Goal: Task Accomplishment & Management: Use online tool/utility

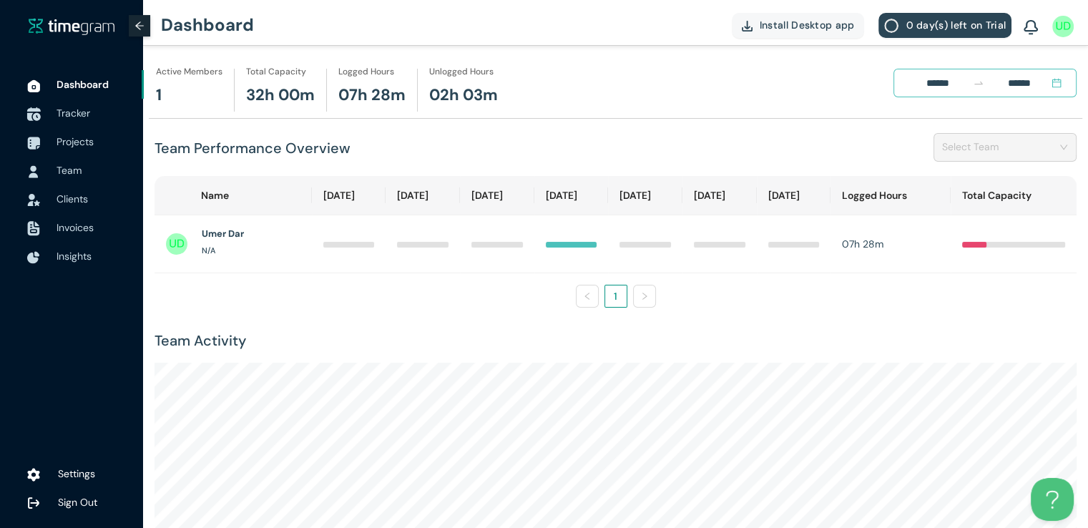
click at [77, 122] on span "Tracker" at bounding box center [95, 113] width 76 height 29
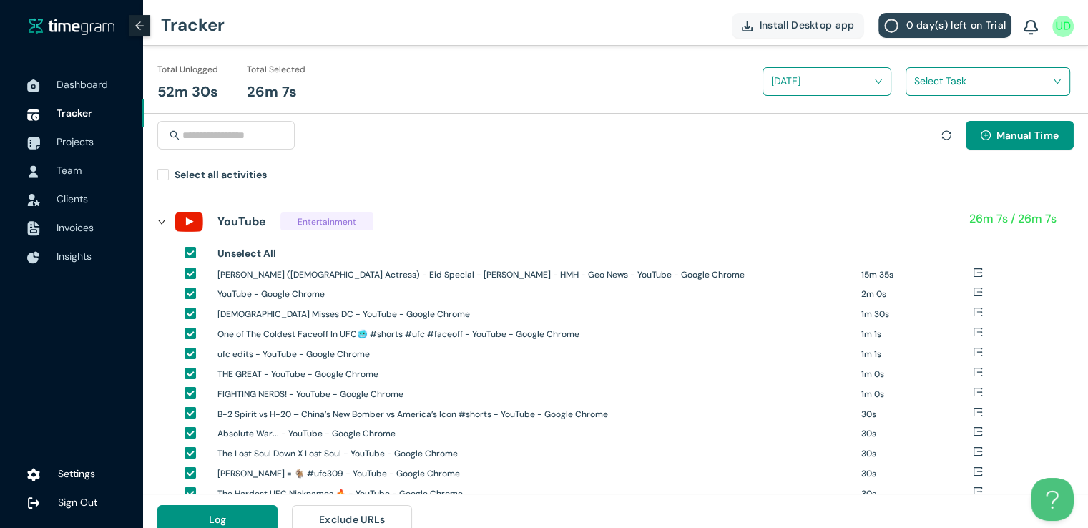
click at [929, 92] on span at bounding box center [982, 81] width 137 height 23
click at [925, 129] on h1 "New Tasks/ Data Entry" at bounding box center [1007, 134] width 168 height 16
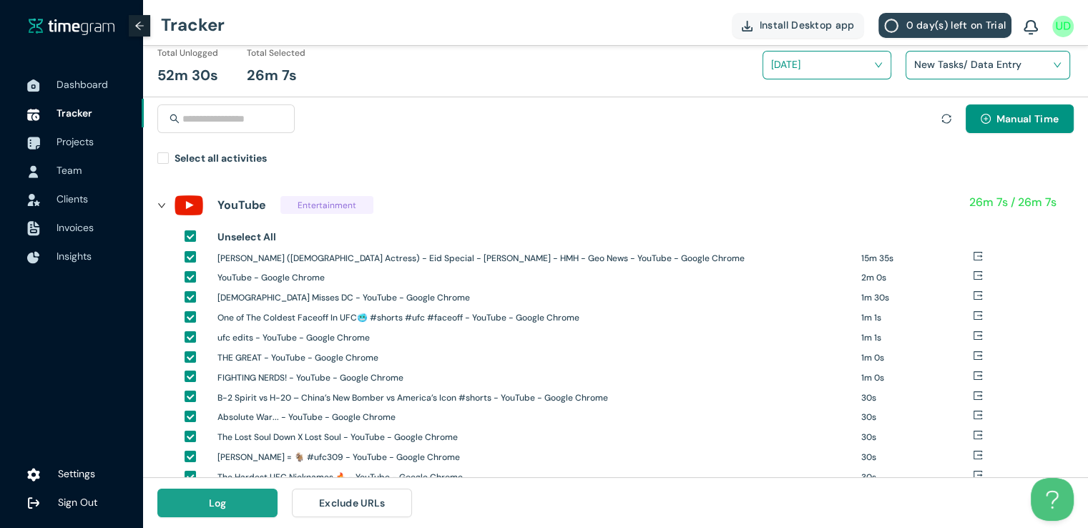
click at [213, 501] on span "Log" at bounding box center [218, 503] width 18 height 16
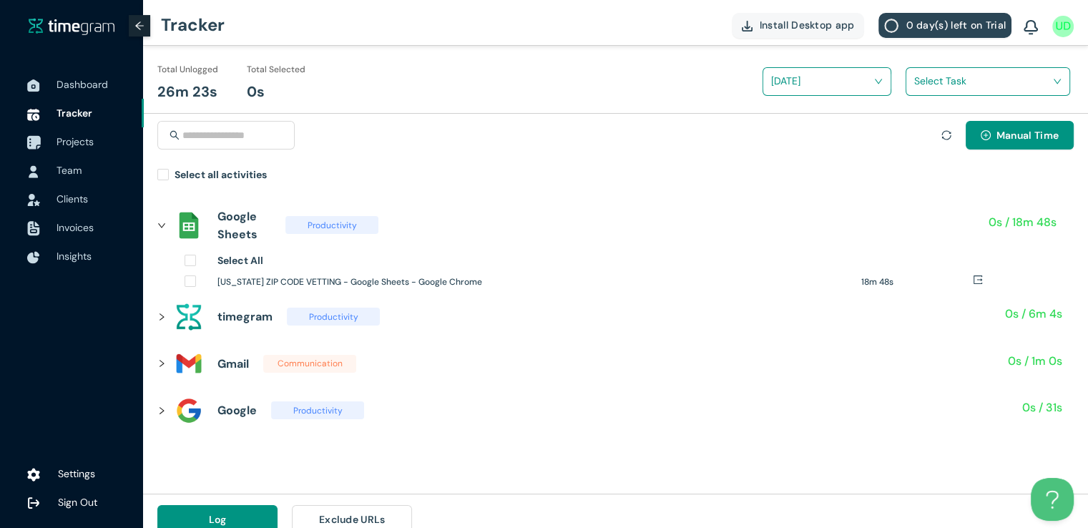
click at [72, 143] on span "Projects" at bounding box center [75, 141] width 37 height 13
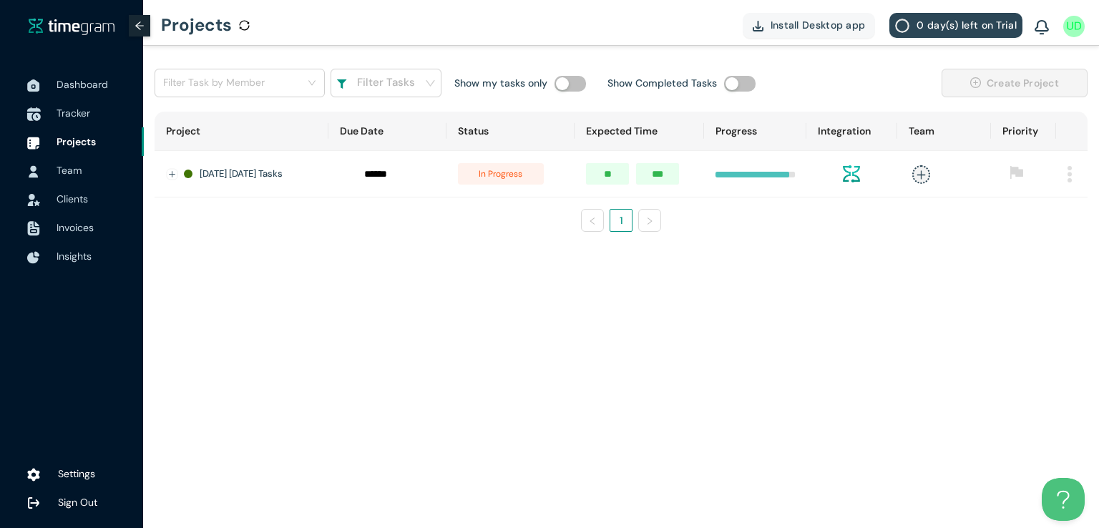
click at [70, 112] on span "Tracker" at bounding box center [74, 113] width 34 height 13
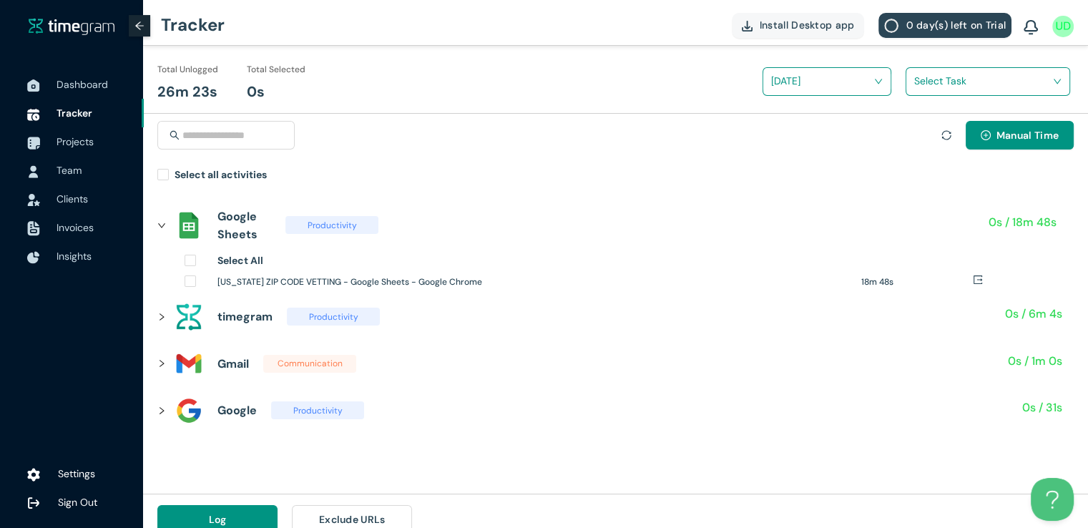
click at [161, 317] on icon "right" at bounding box center [161, 317] width 9 height 9
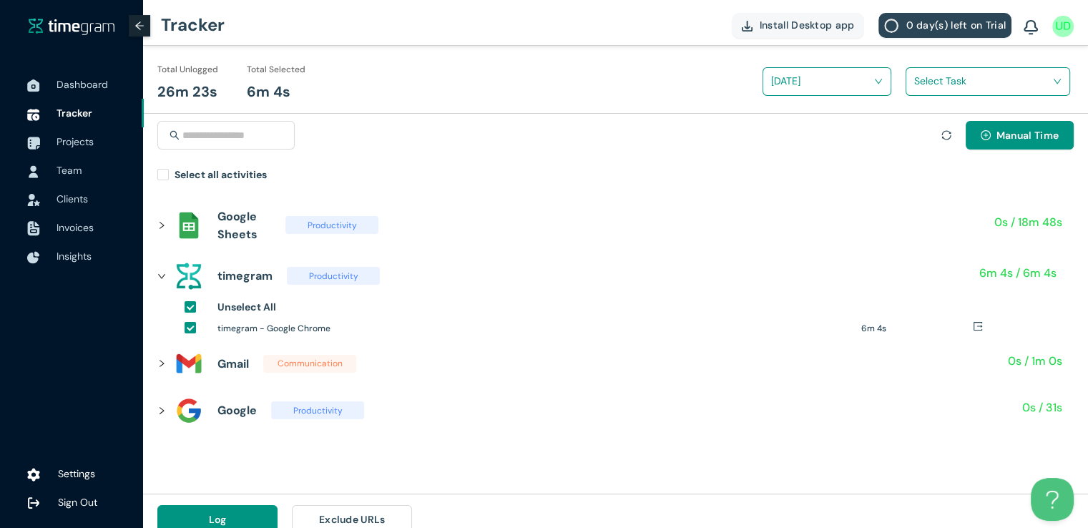
click at [935, 82] on input "search" at bounding box center [982, 80] width 137 height 21
click at [920, 129] on div "New Tasks/ Data Entry" at bounding box center [987, 133] width 163 height 23
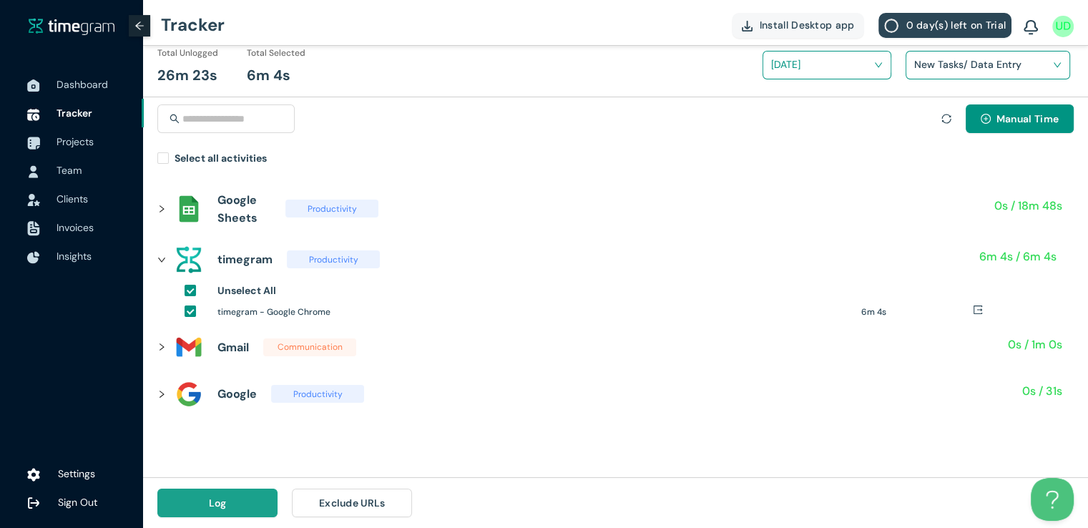
click at [223, 502] on span "Log" at bounding box center [218, 503] width 18 height 16
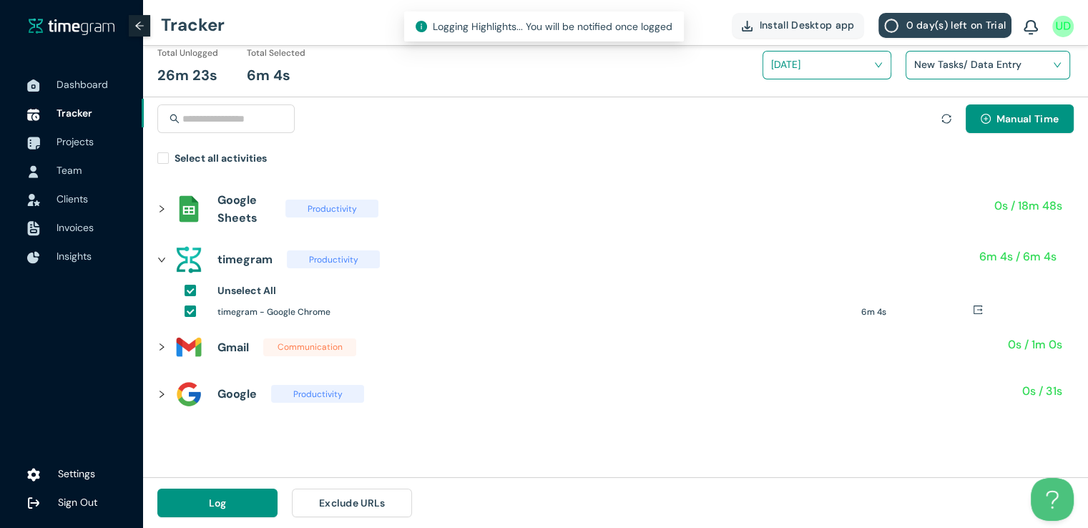
scroll to position [0, 0]
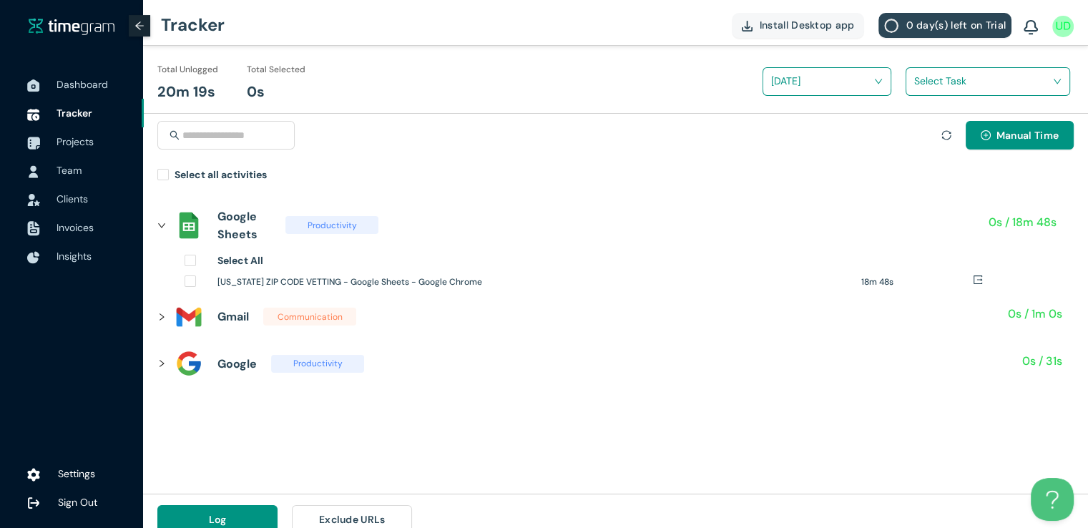
click at [594, 431] on div "Google Sheets Productivity 0s / 18m 48s Select All [US_STATE] ZIP CODE VETTING …" at bounding box center [615, 340] width 945 height 306
click at [79, 140] on span "Projects" at bounding box center [75, 141] width 37 height 13
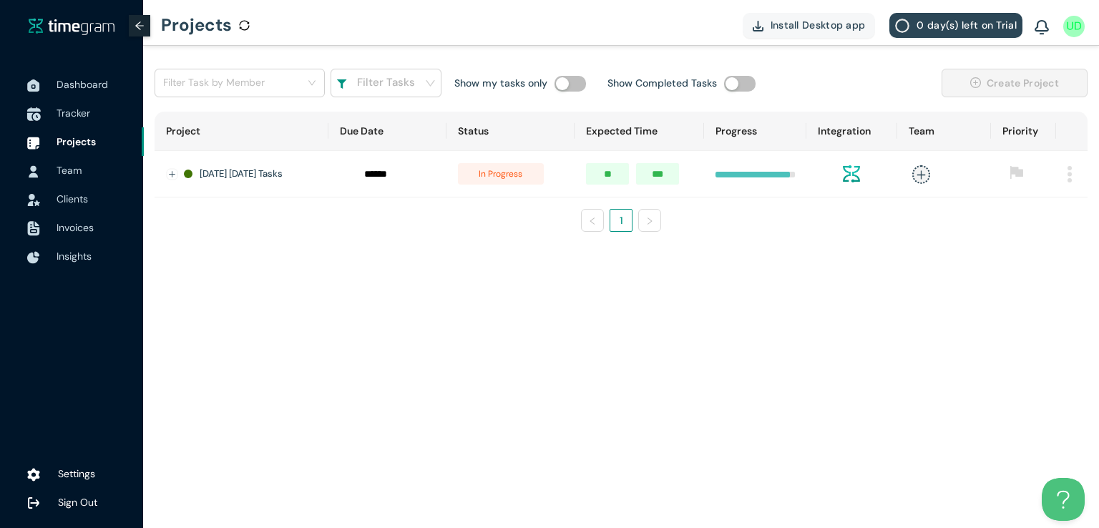
click at [77, 114] on span "Tracker" at bounding box center [74, 113] width 34 height 13
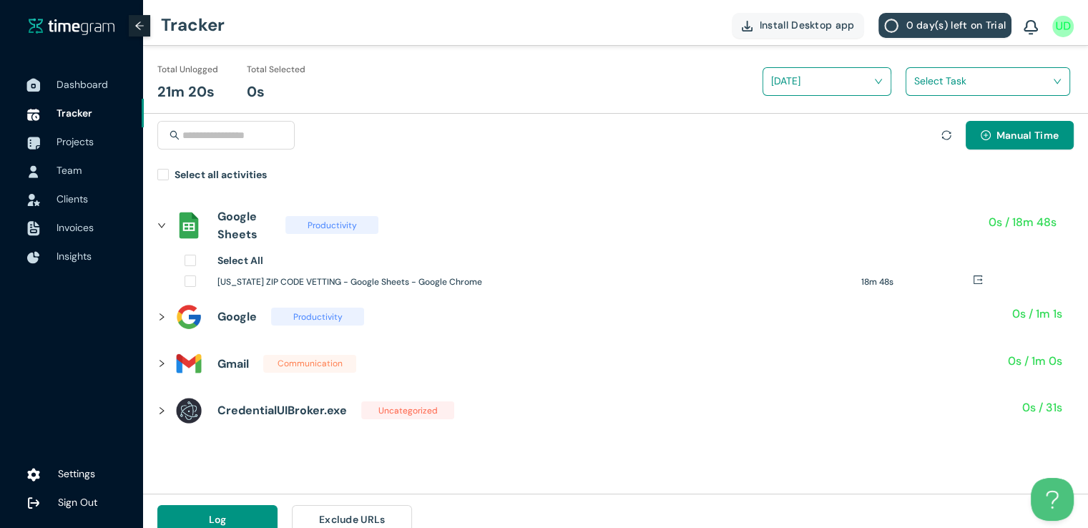
click at [72, 81] on span "Dashboard" at bounding box center [83, 84] width 52 height 13
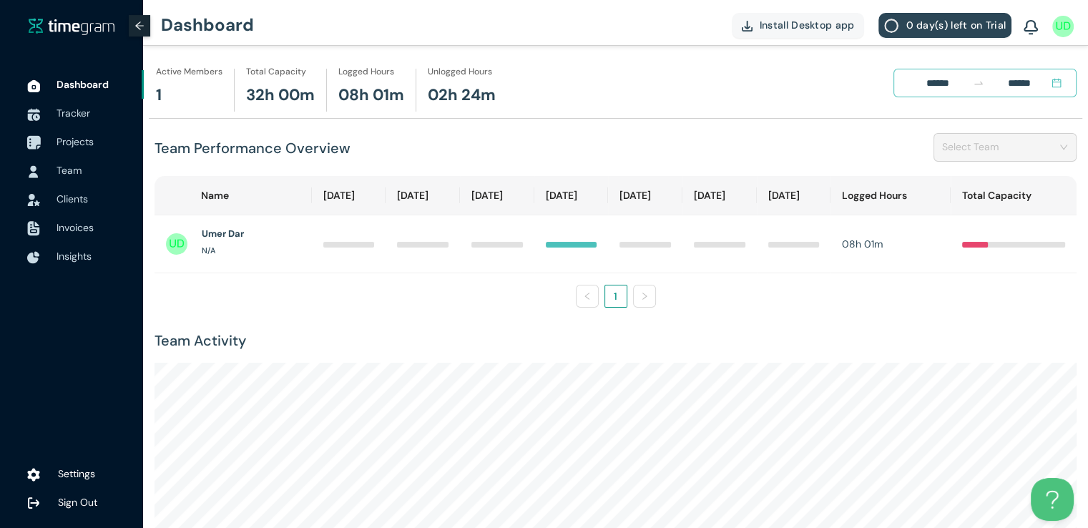
click at [77, 142] on span "Projects" at bounding box center [75, 141] width 37 height 13
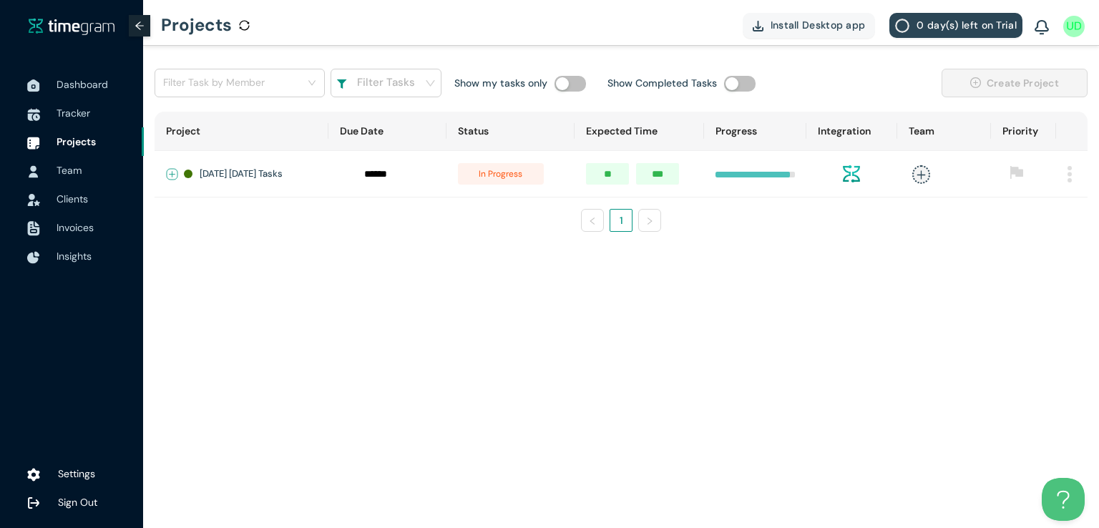
click at [170, 169] on button "Expand row" at bounding box center [172, 174] width 11 height 11
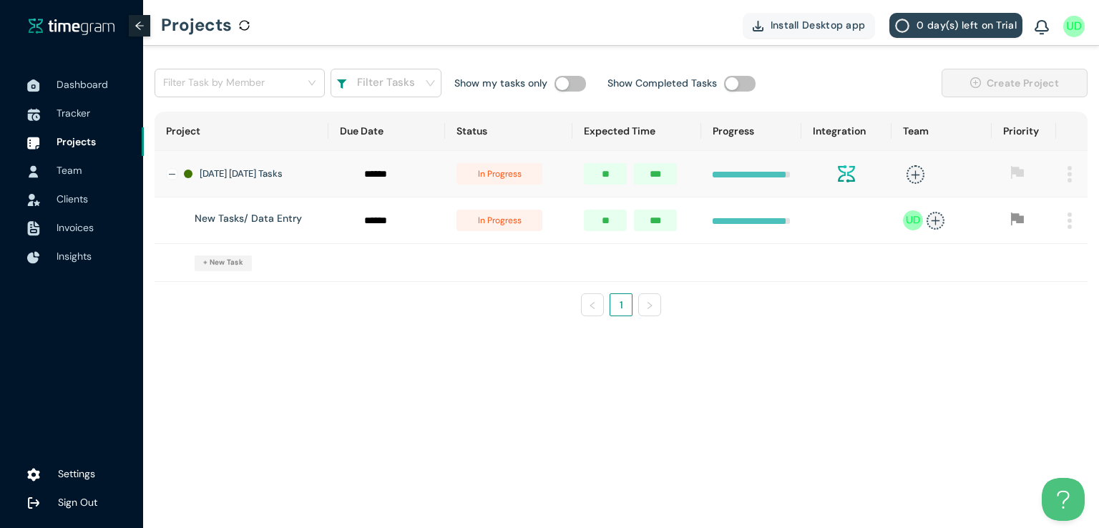
click at [509, 231] on span "in progress" at bounding box center [499, 220] width 86 height 21
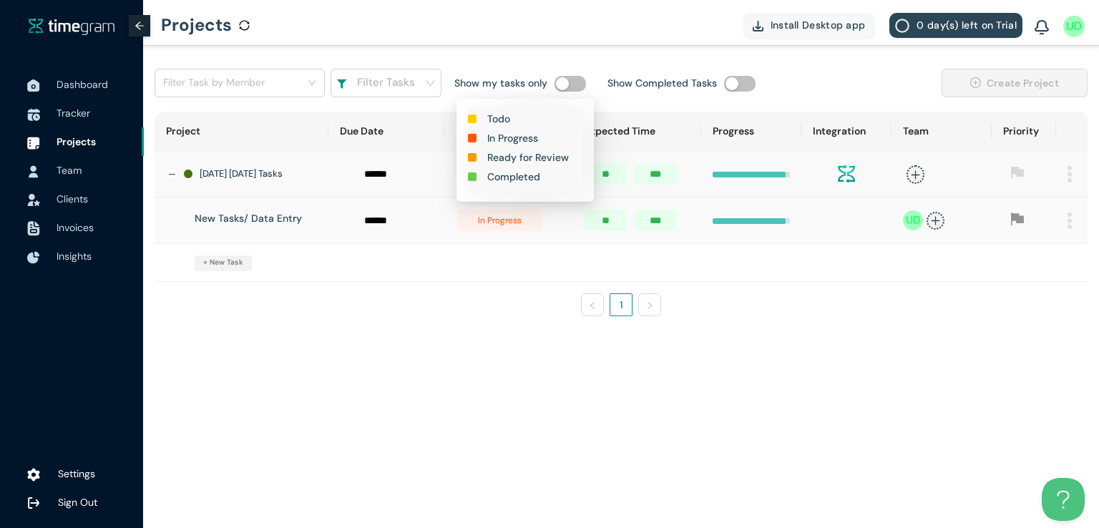
click at [513, 178] on h1 "Completed" at bounding box center [513, 177] width 53 height 16
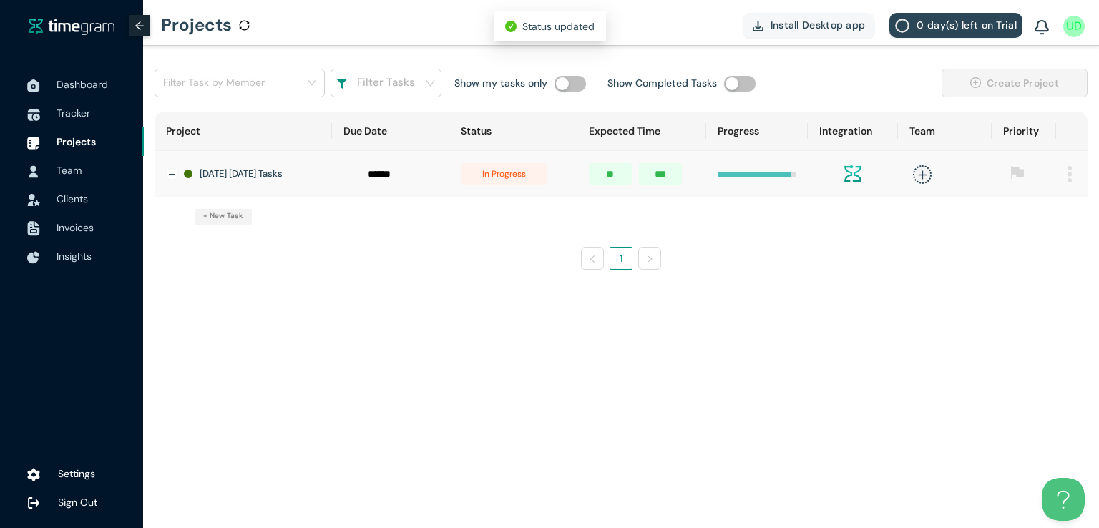
click at [504, 176] on span "in progress" at bounding box center [504, 173] width 86 height 21
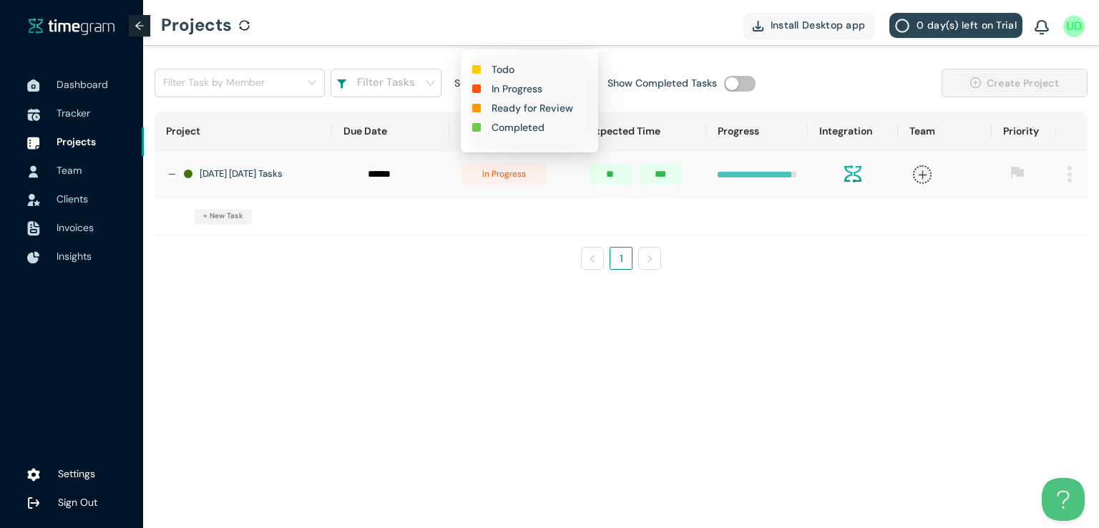
click at [514, 127] on h1 "Completed" at bounding box center [517, 127] width 53 height 16
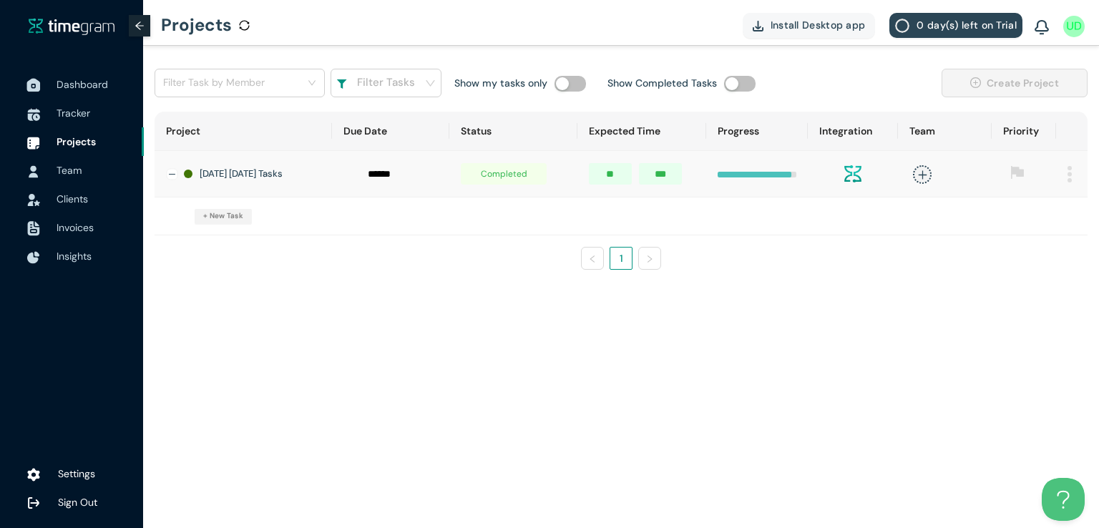
click at [84, 82] on span "Dashboard" at bounding box center [83, 84] width 52 height 13
